Goal: Task Accomplishment & Management: Complete application form

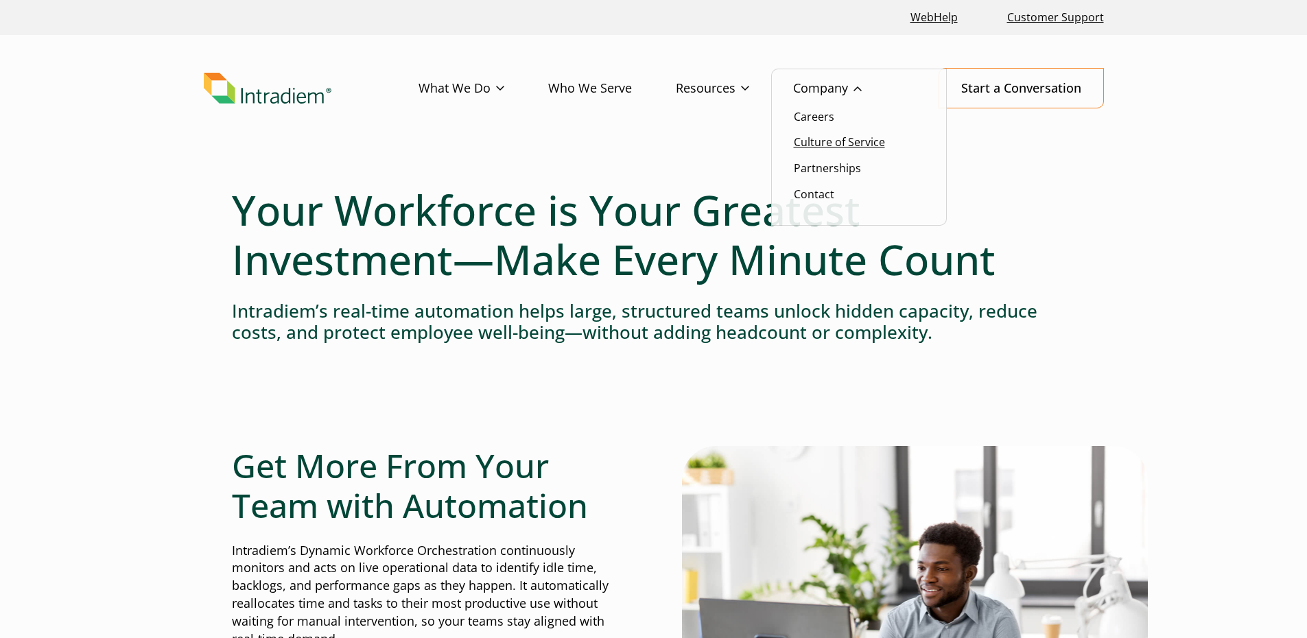
click at [815, 143] on link "Culture of Service" at bounding box center [839, 141] width 91 height 15
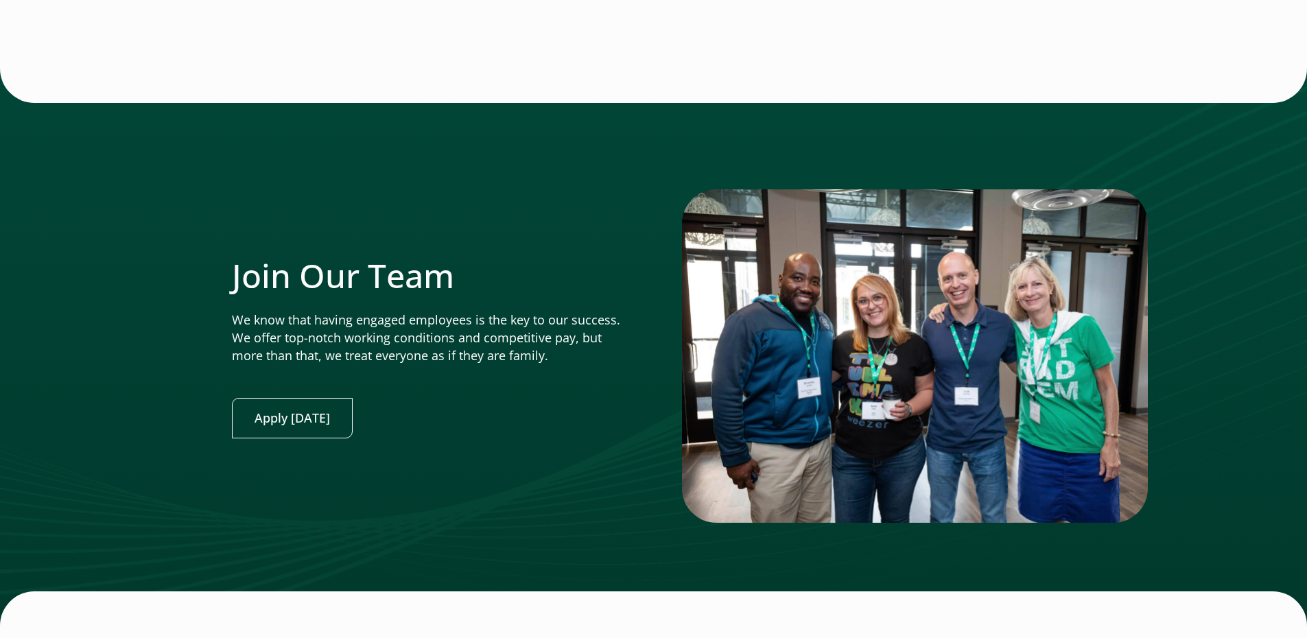
scroll to position [3155, 0]
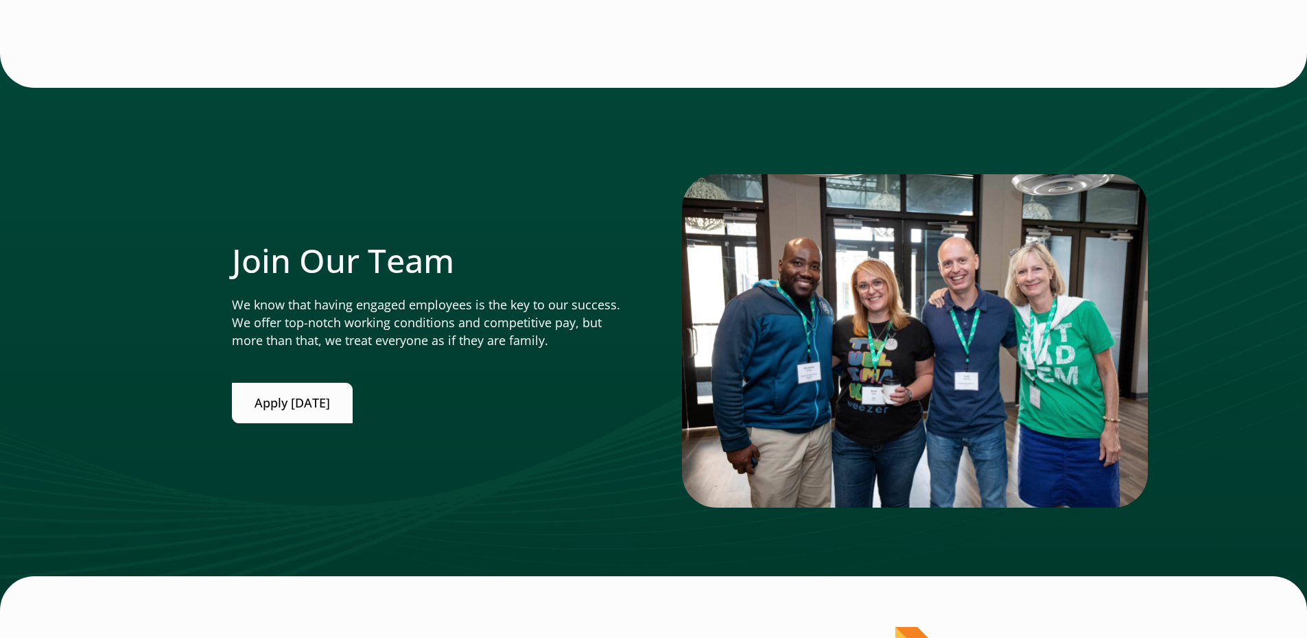
click at [318, 398] on link "Apply [DATE]" at bounding box center [292, 403] width 121 height 40
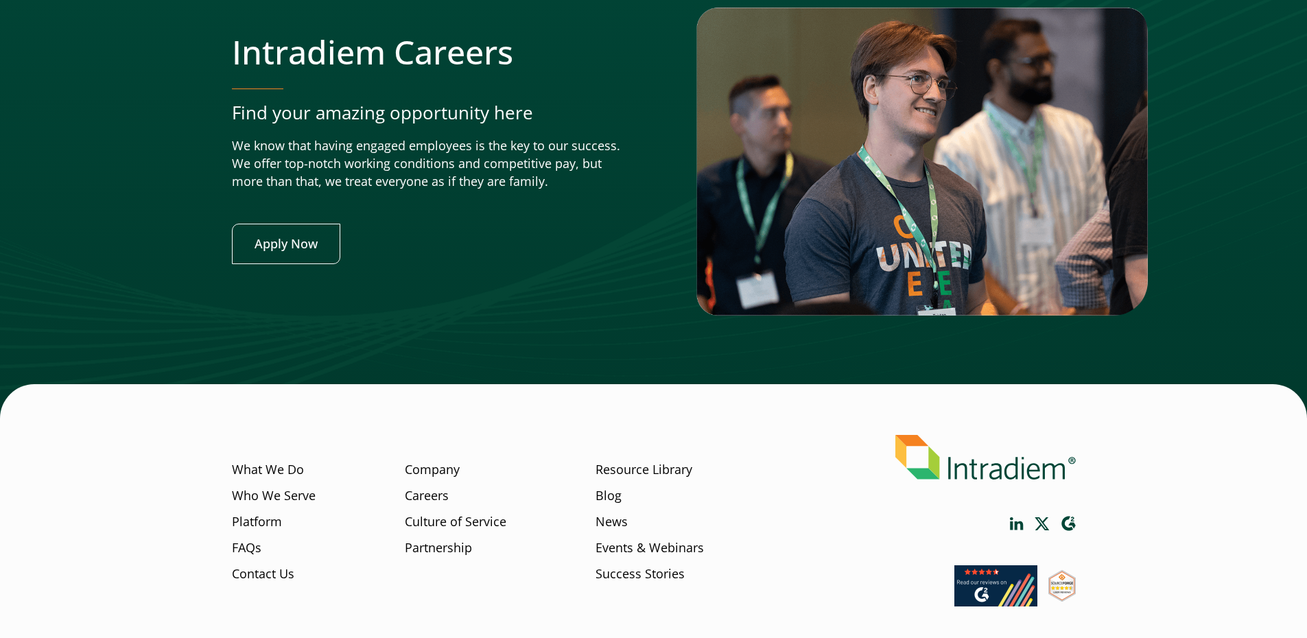
scroll to position [5237, 0]
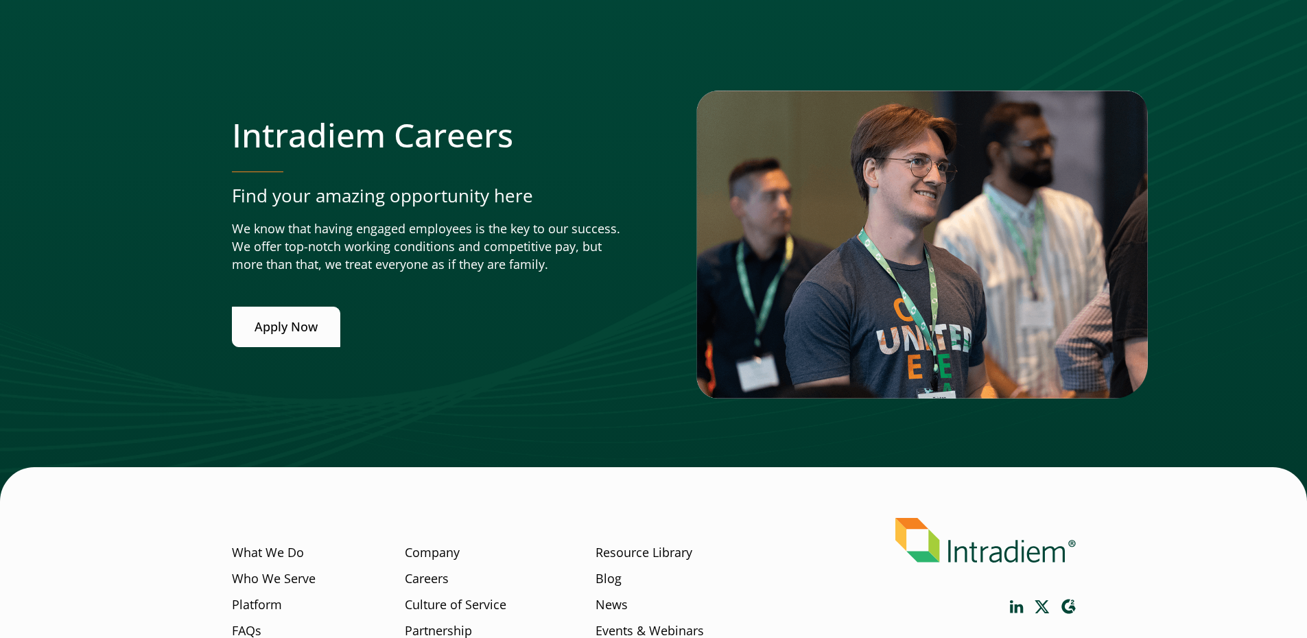
click at [308, 335] on link "Apply Now" at bounding box center [286, 327] width 108 height 40
